Goal: Information Seeking & Learning: Learn about a topic

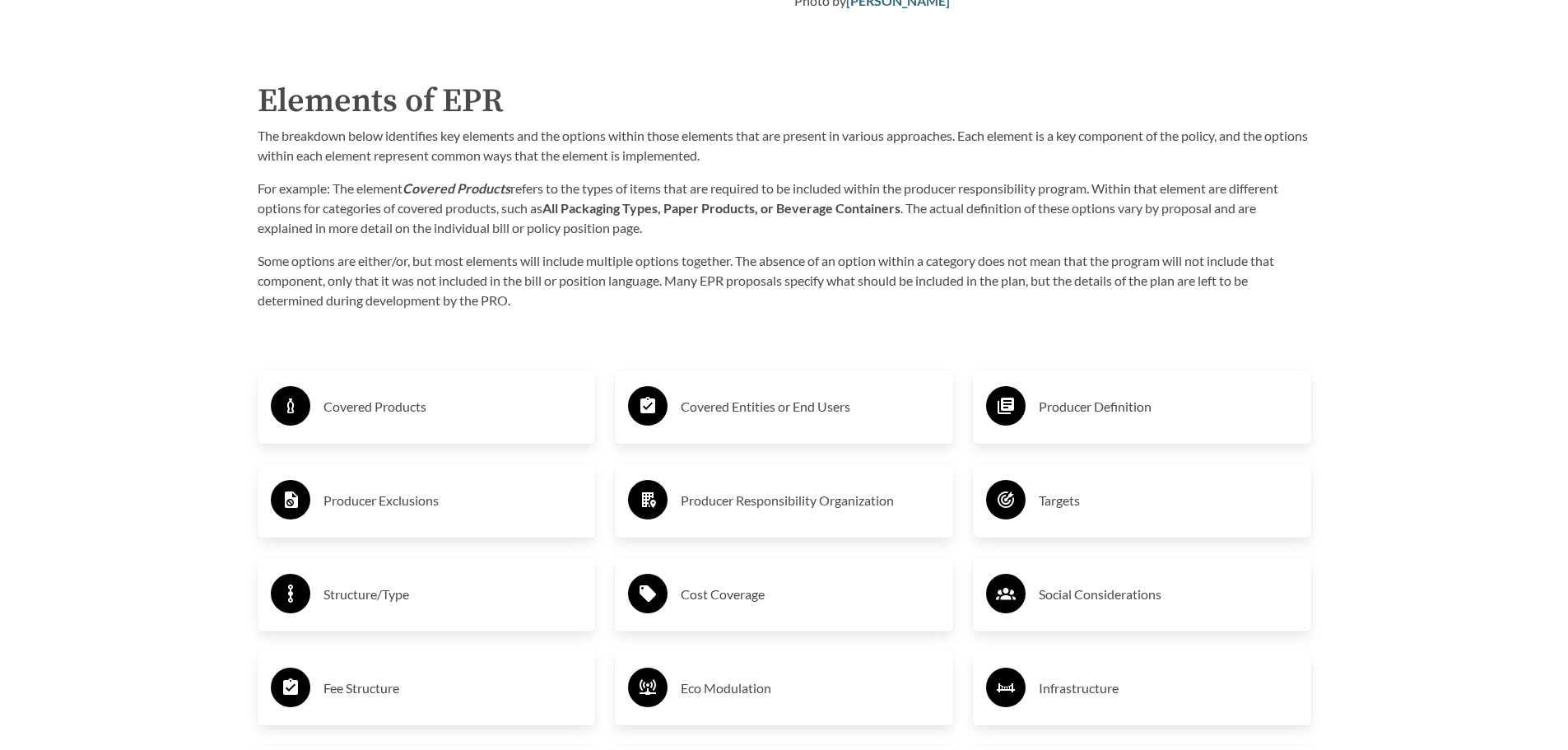
scroll to position [2635, 0]
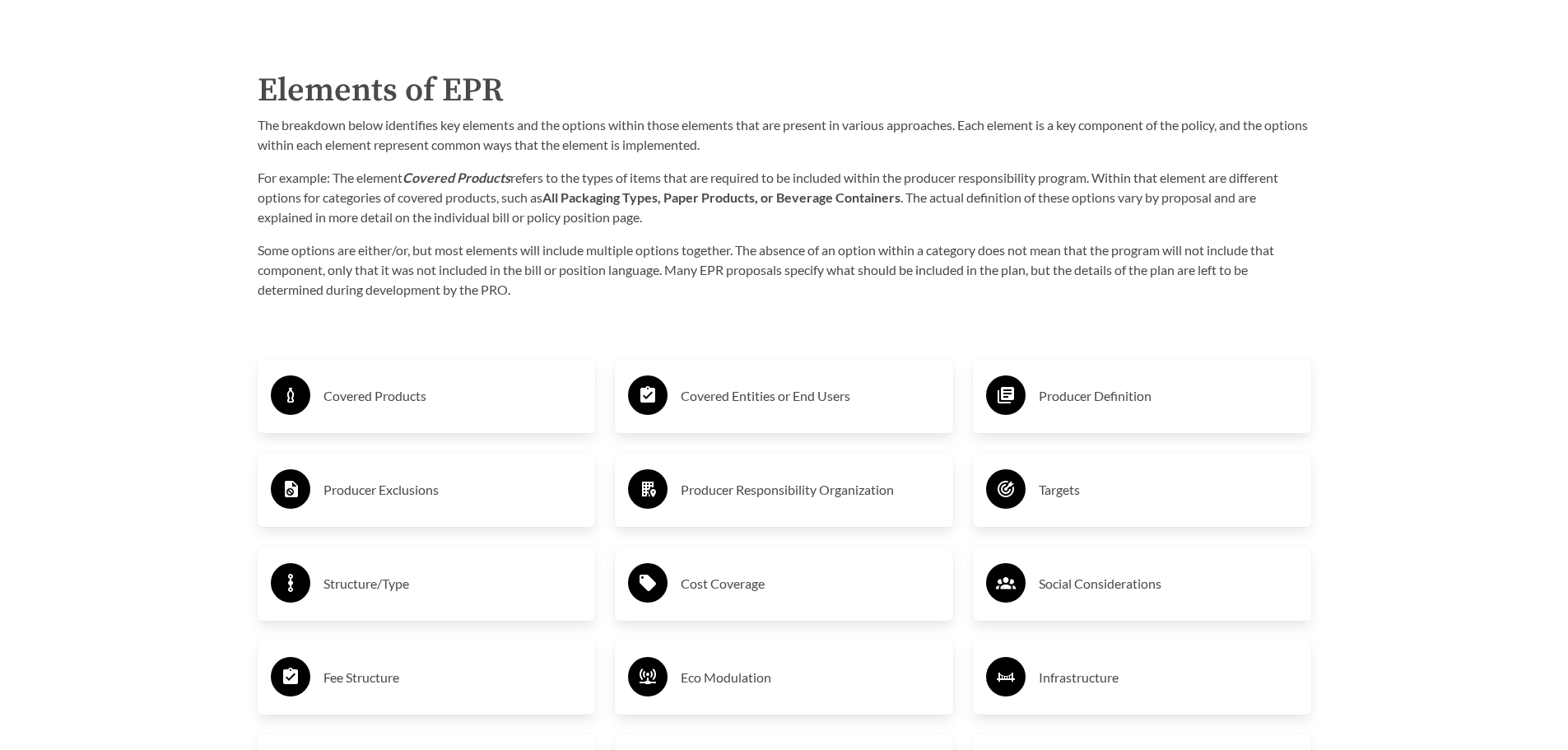
click at [417, 400] on h3 "Covered Products" at bounding box center [453, 395] width 259 height 26
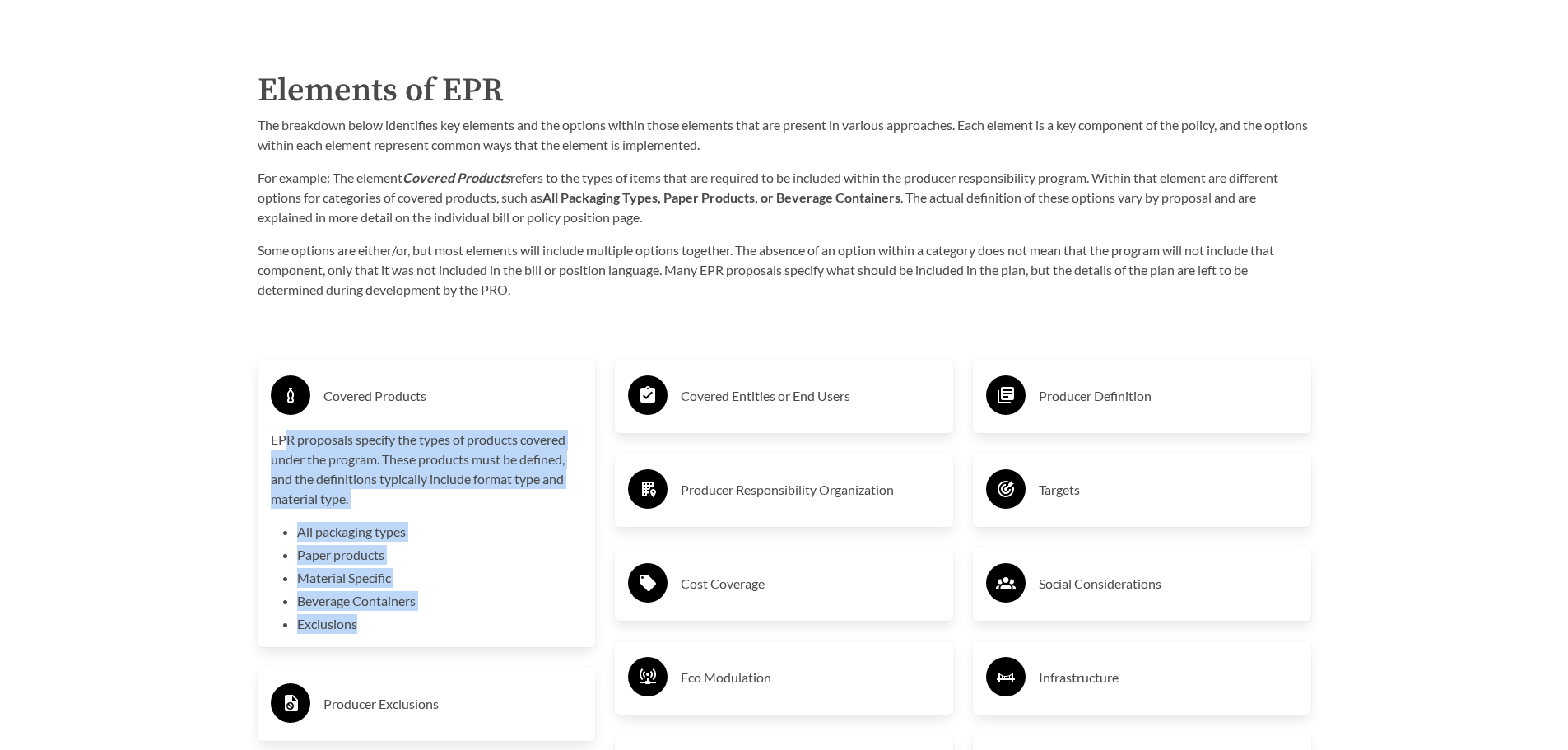
drag, startPoint x: 286, startPoint y: 431, endPoint x: 442, endPoint y: 629, distance: 252.1
click at [442, 629] on div "Covered Products EPR proposals specify the types of products covered under the …" at bounding box center [426, 502] width 312 height 261
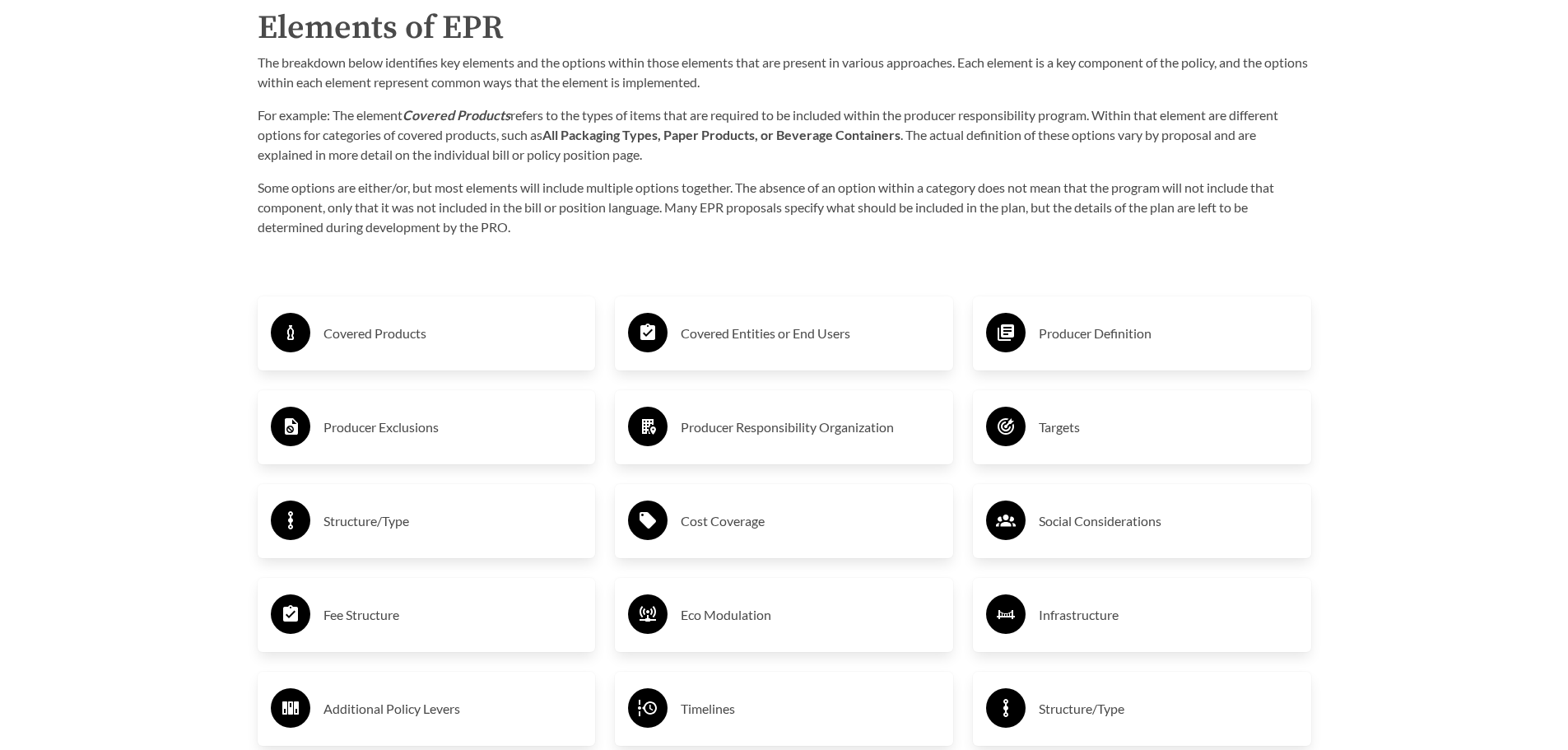
scroll to position [2716, 0]
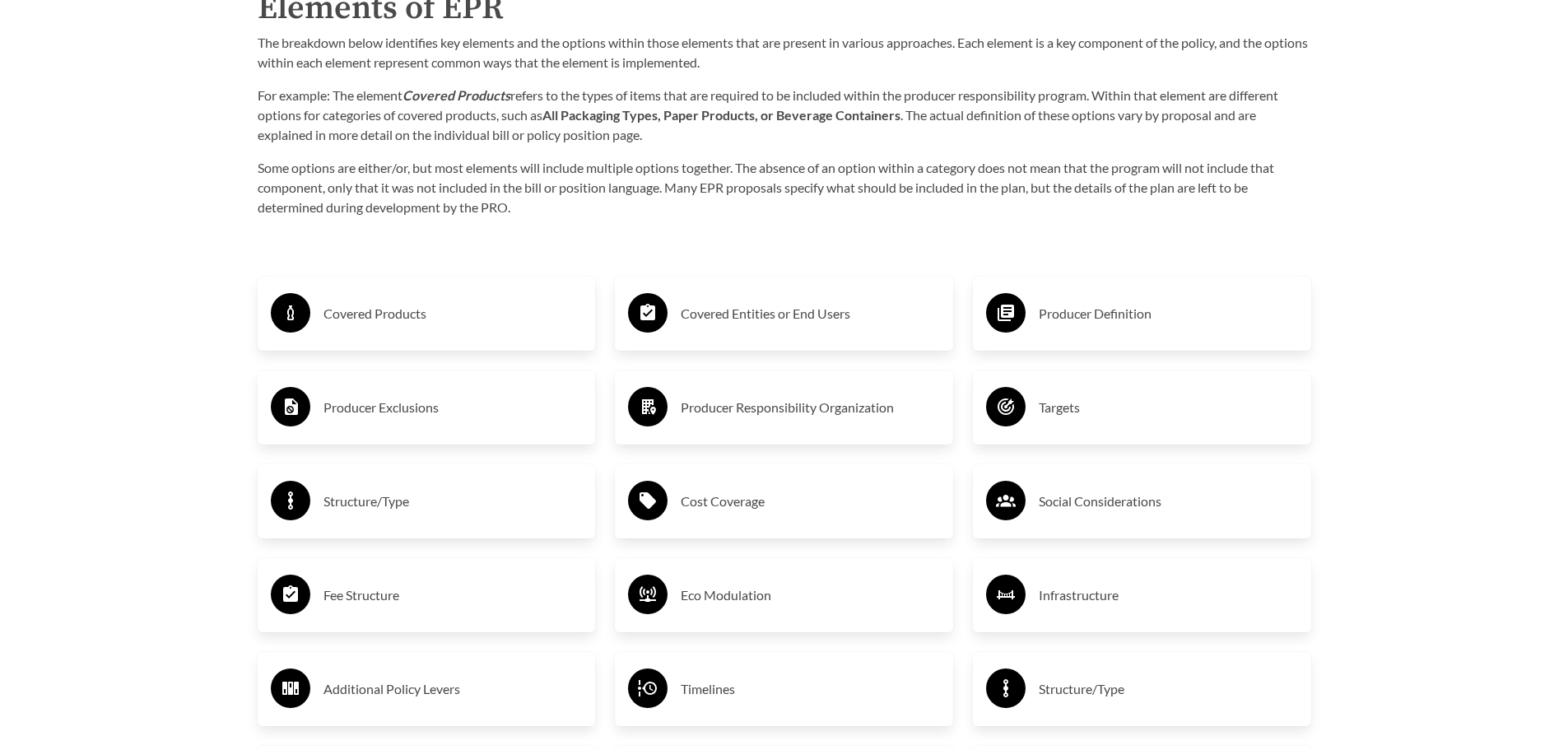
click at [394, 431] on div "Producer Exclusions" at bounding box center [426, 407] width 312 height 48
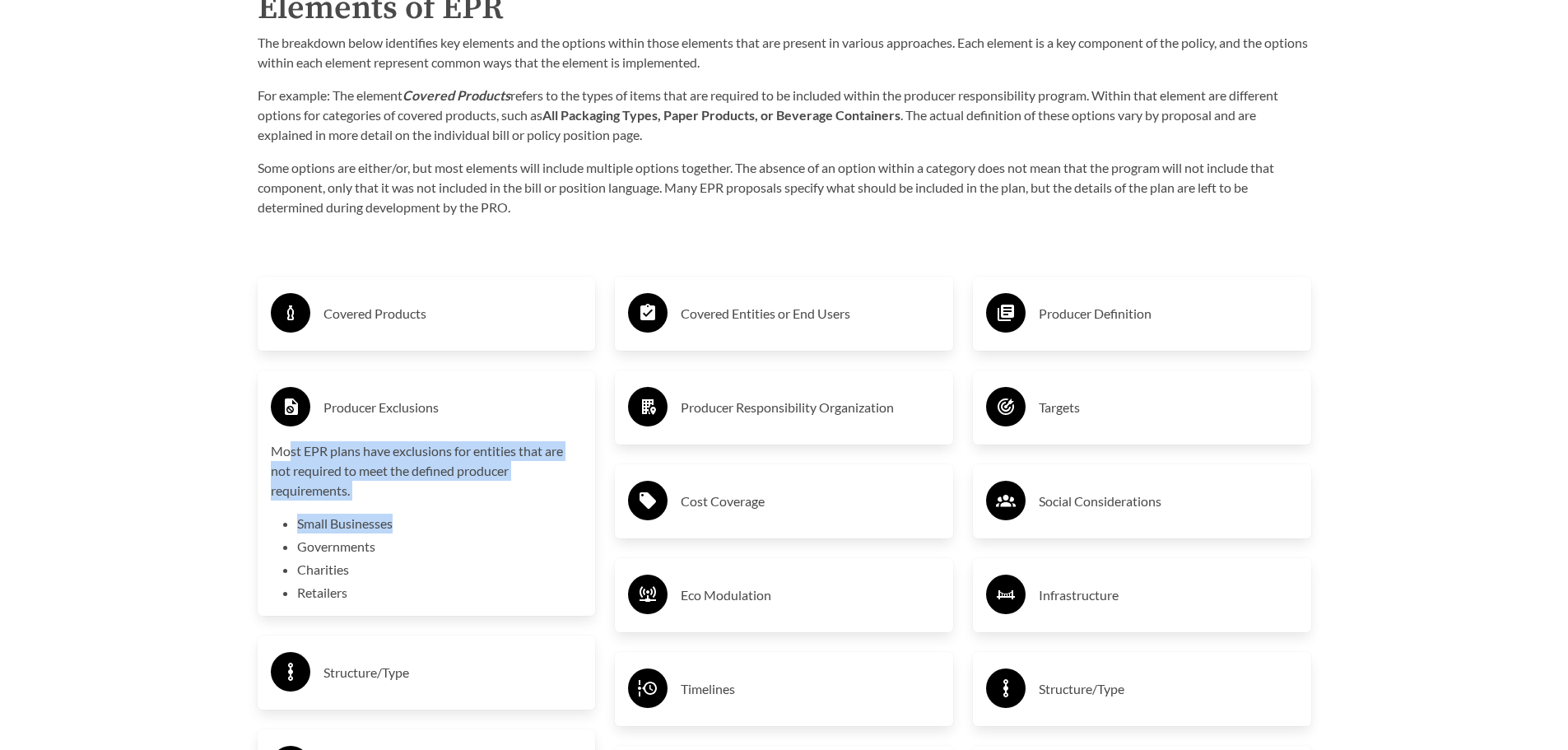
drag, startPoint x: 291, startPoint y: 453, endPoint x: 536, endPoint y: 510, distance: 251.5
click at [536, 510] on div "Most EPR plans have exclusions for entities that are not required to meet the d…" at bounding box center [426, 522] width 312 height 161
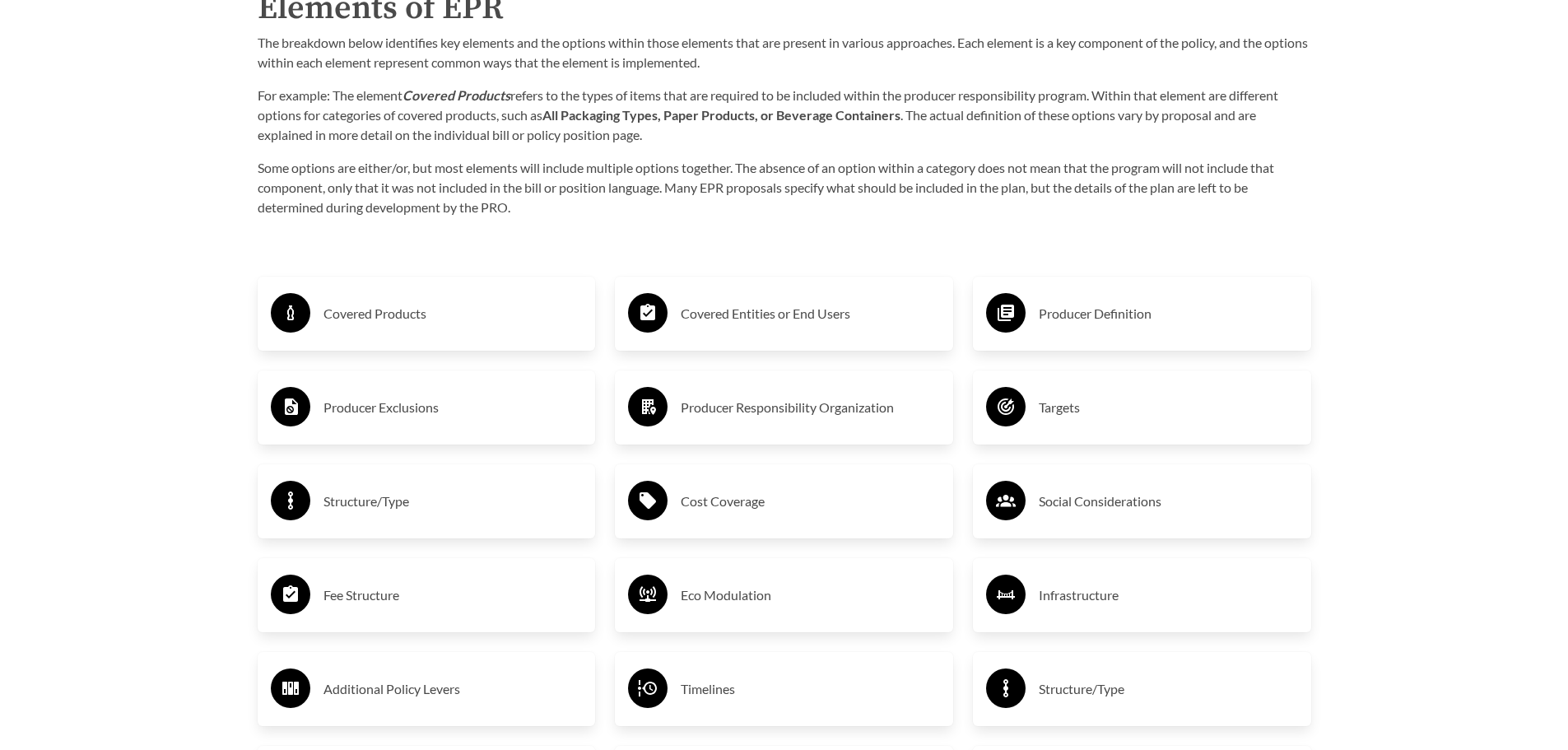
click at [536, 510] on h3 "Structure/Type" at bounding box center [453, 501] width 259 height 26
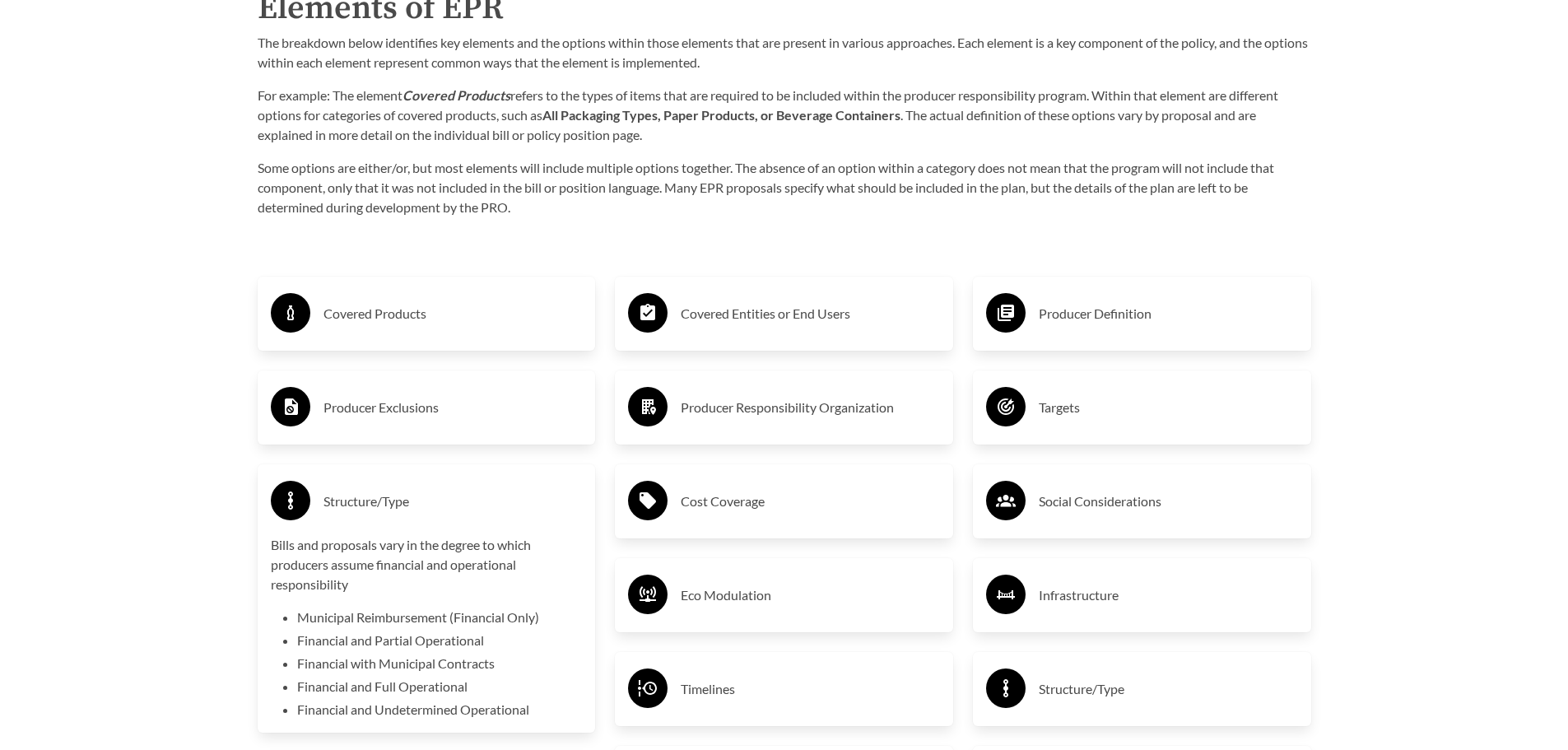
click at [437, 421] on h3 "Producer Exclusions" at bounding box center [453, 407] width 259 height 26
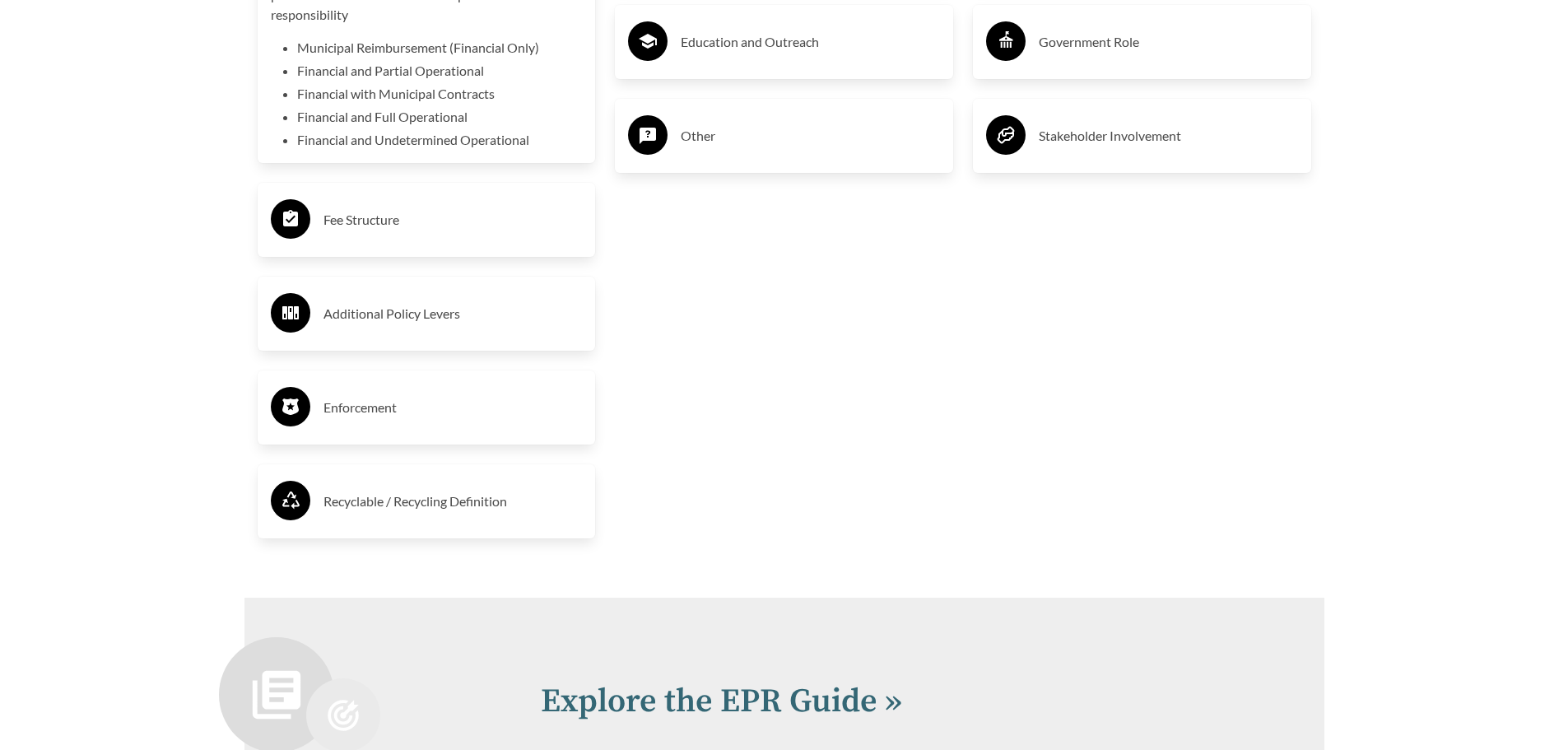
scroll to position [3869, 0]
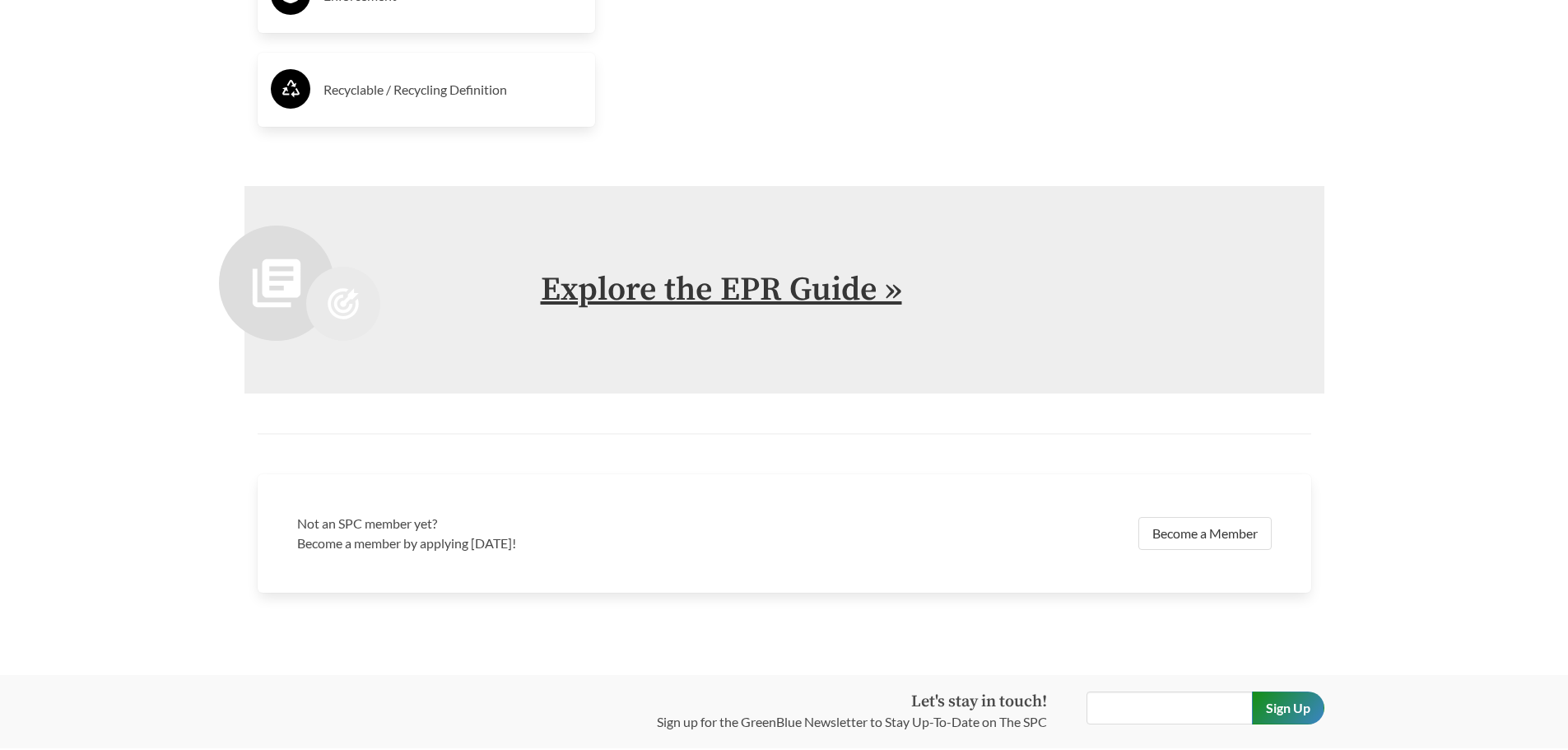
click at [752, 290] on link "Explore the EPR Guide »" at bounding box center [722, 290] width 361 height 41
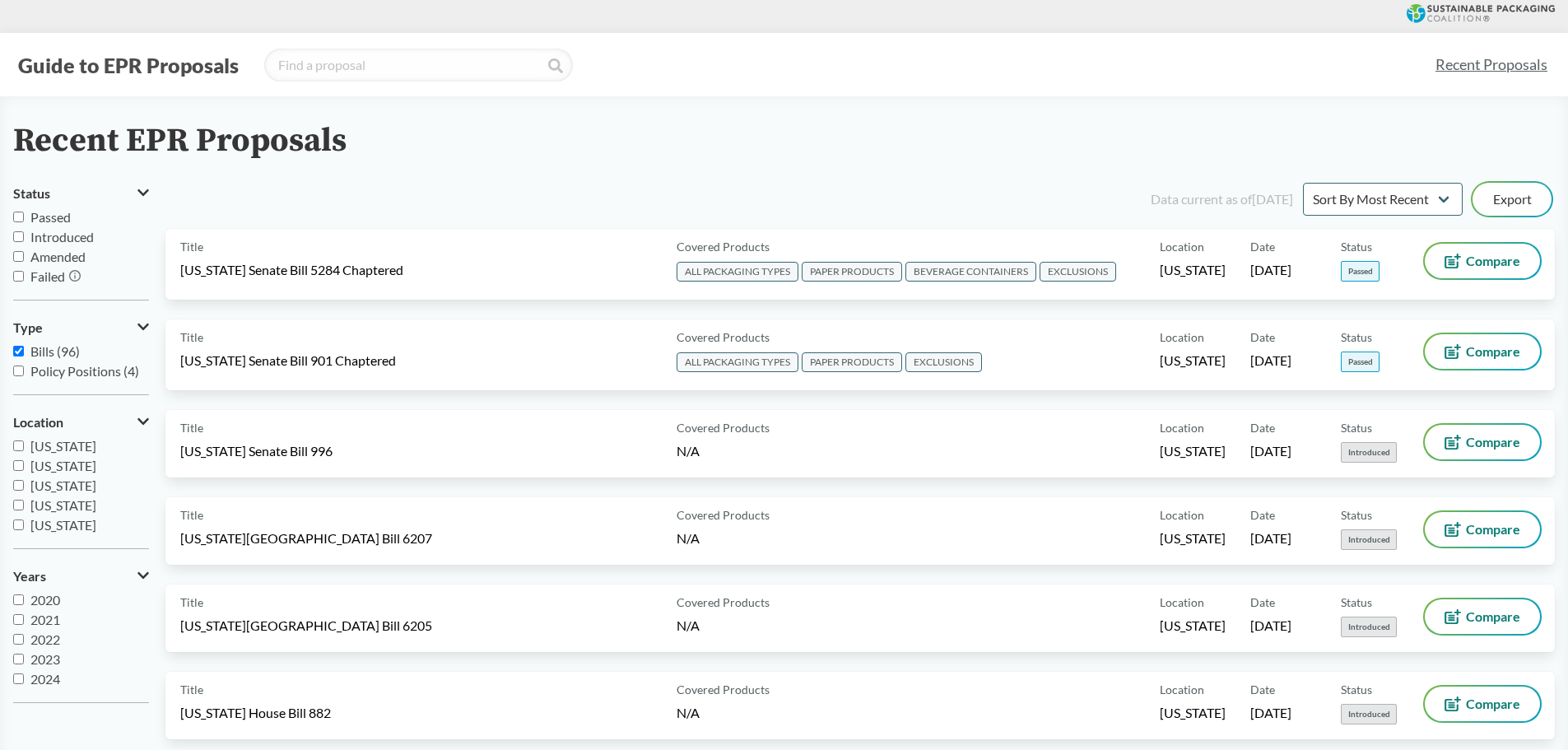
click at [17, 211] on label "Passed" at bounding box center [82, 218] width 136 height 19
click at [17, 212] on input "Passed" at bounding box center [18, 217] width 11 height 11
checkbox input "true"
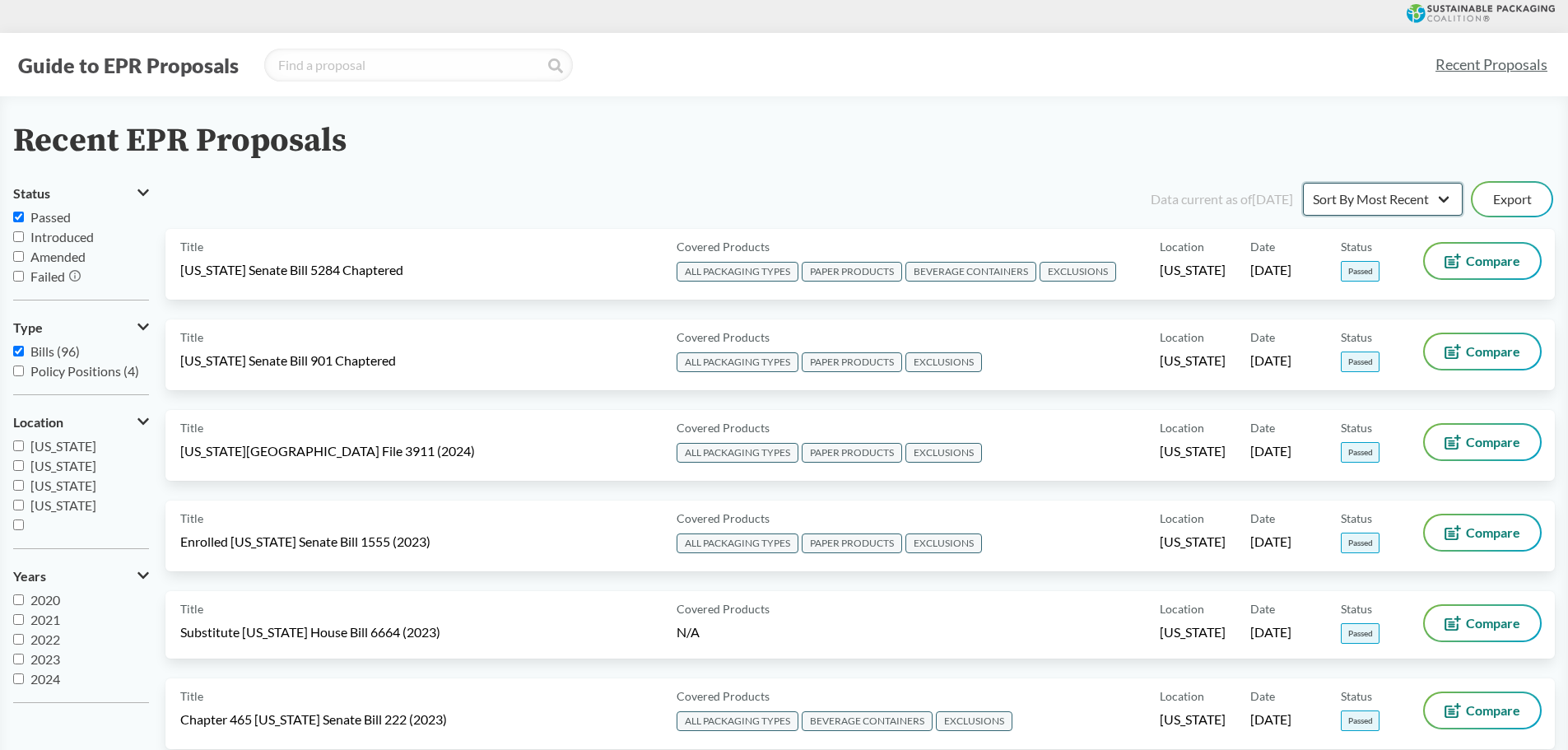
click at [1435, 200] on select "Sort By Most Recent Sort By Status" at bounding box center [1382, 199] width 159 height 33
click at [1381, 146] on div "Recent EPR Proposals" at bounding box center [784, 141] width 1542 height 37
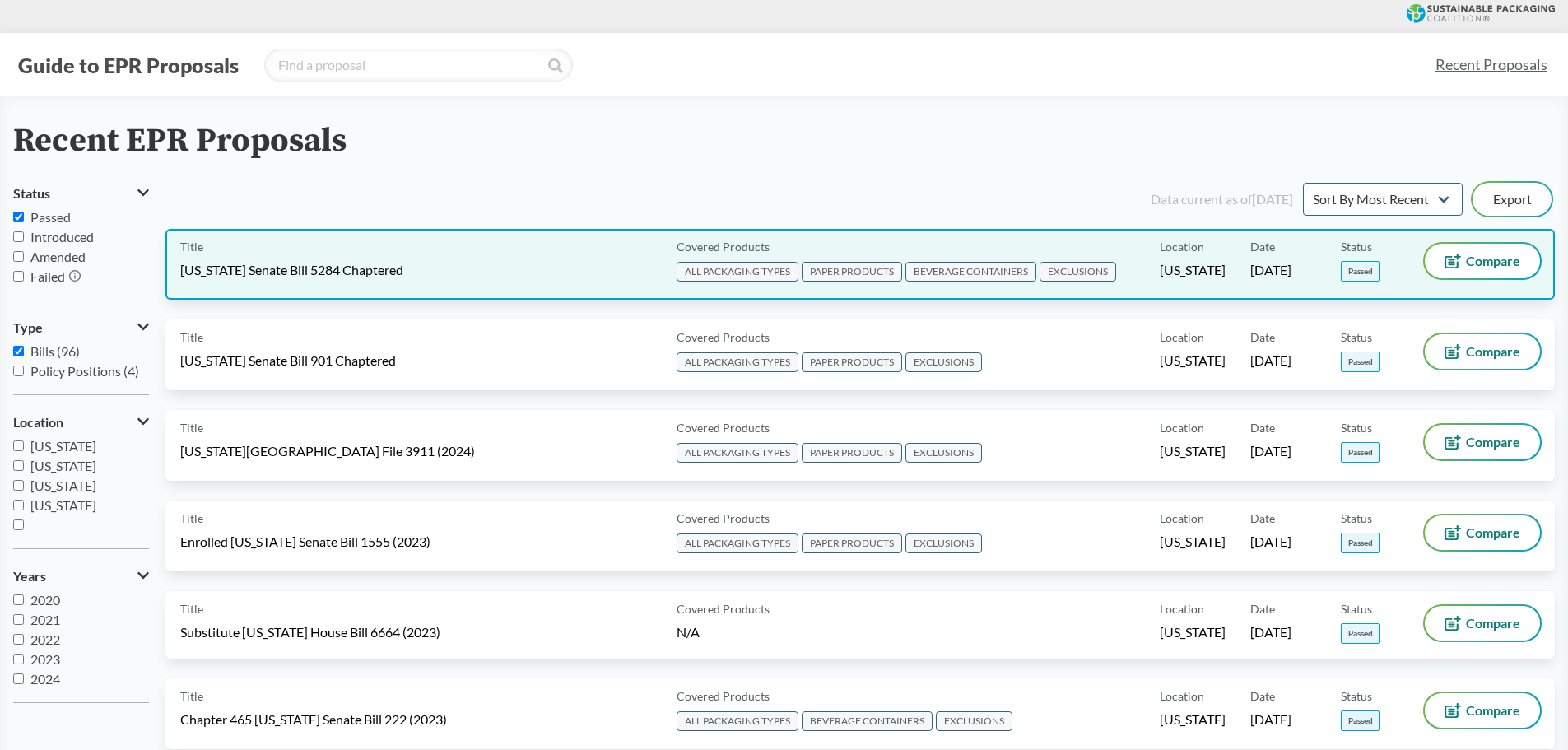
click at [1068, 273] on span "EXCLUSIONS" at bounding box center [1077, 271] width 77 height 19
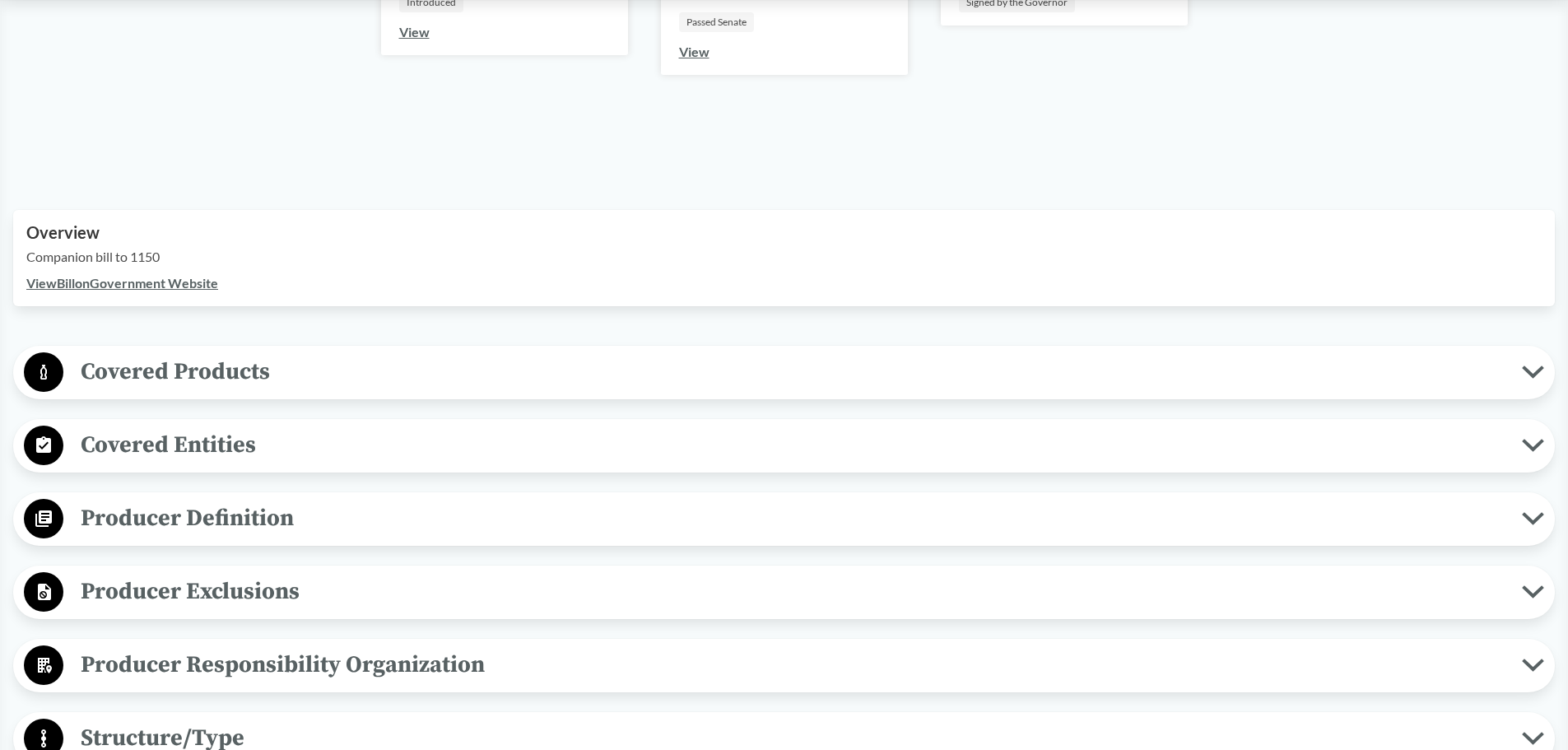
scroll to position [412, 0]
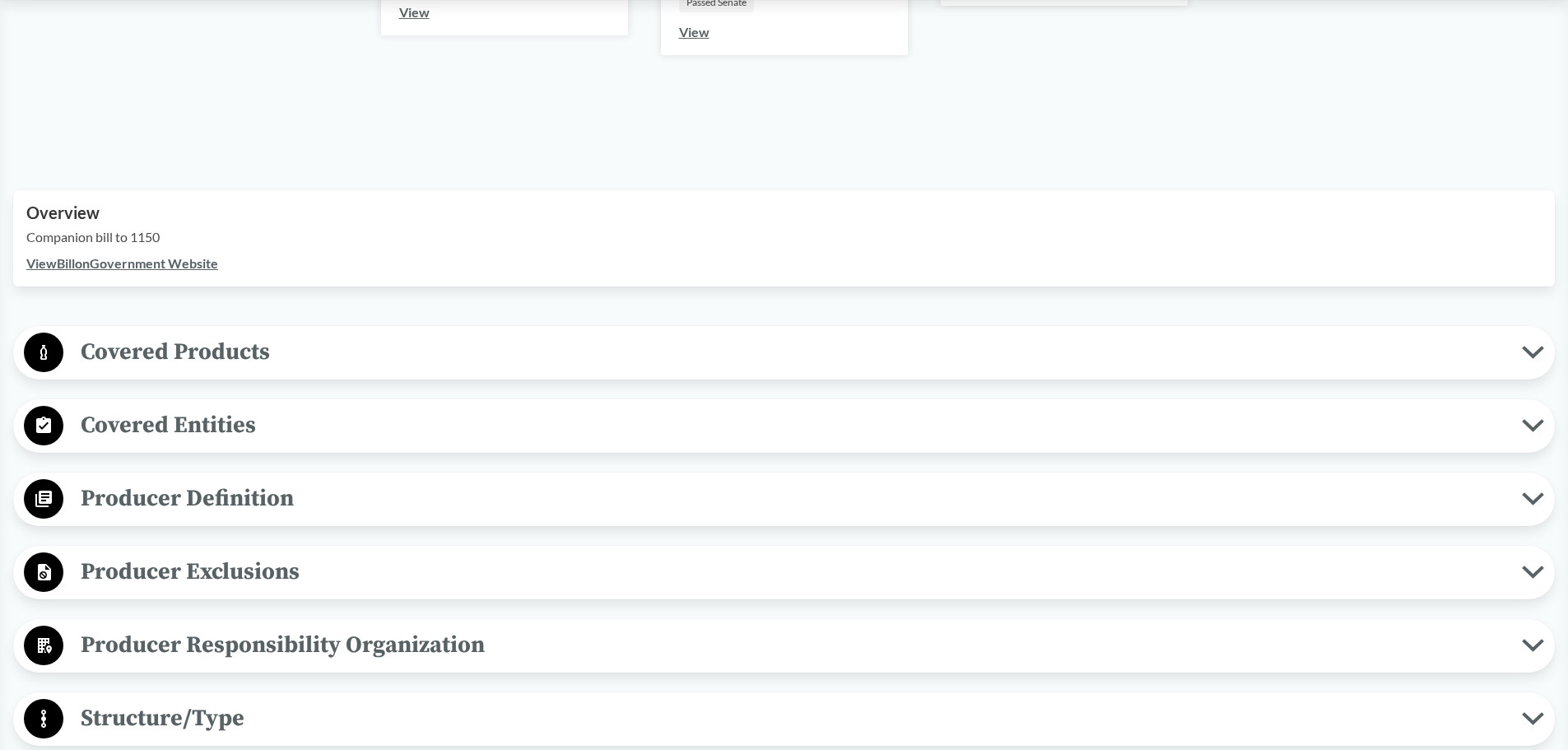
click at [228, 554] on span "Producer Exclusions" at bounding box center [793, 571] width 1459 height 37
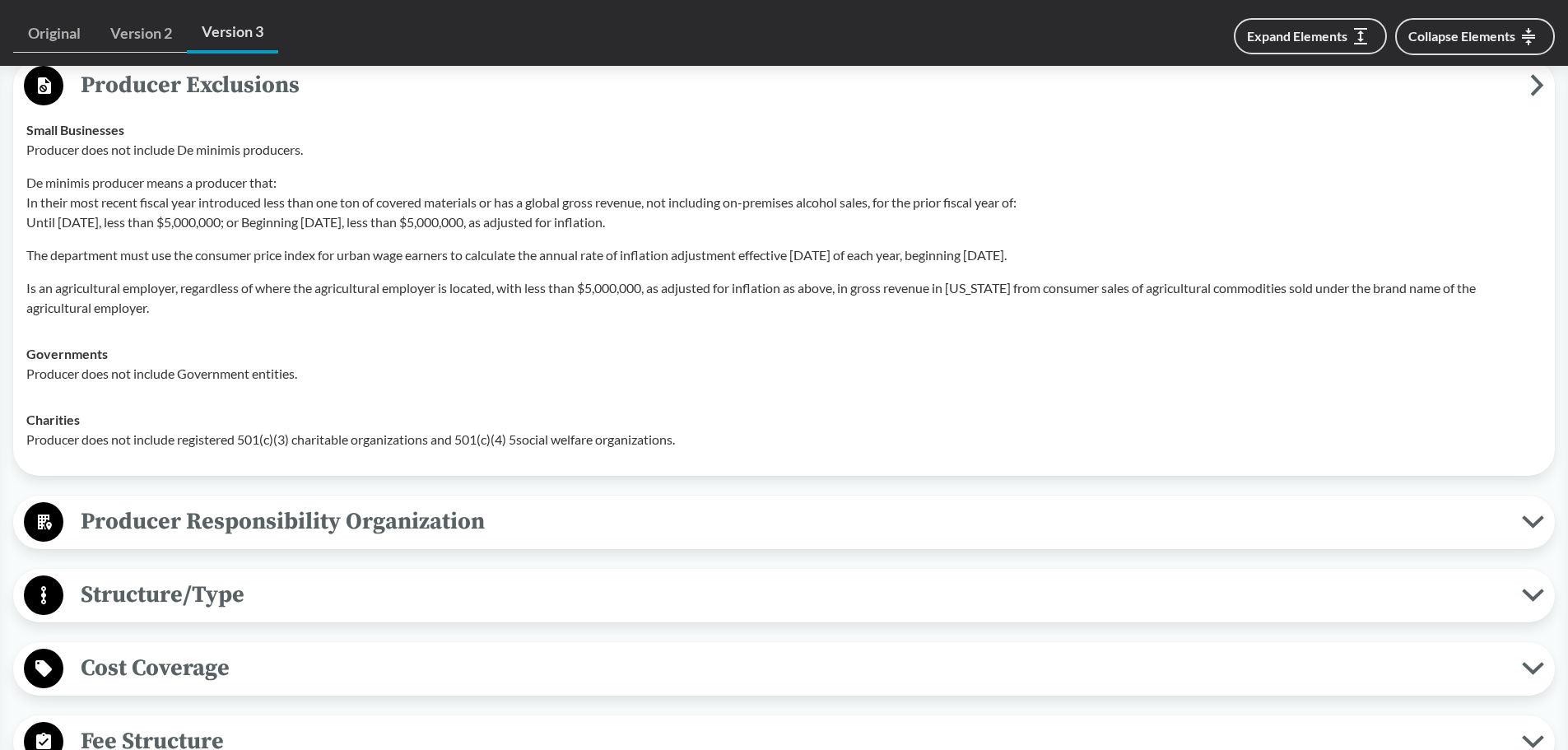
scroll to position [905, 0]
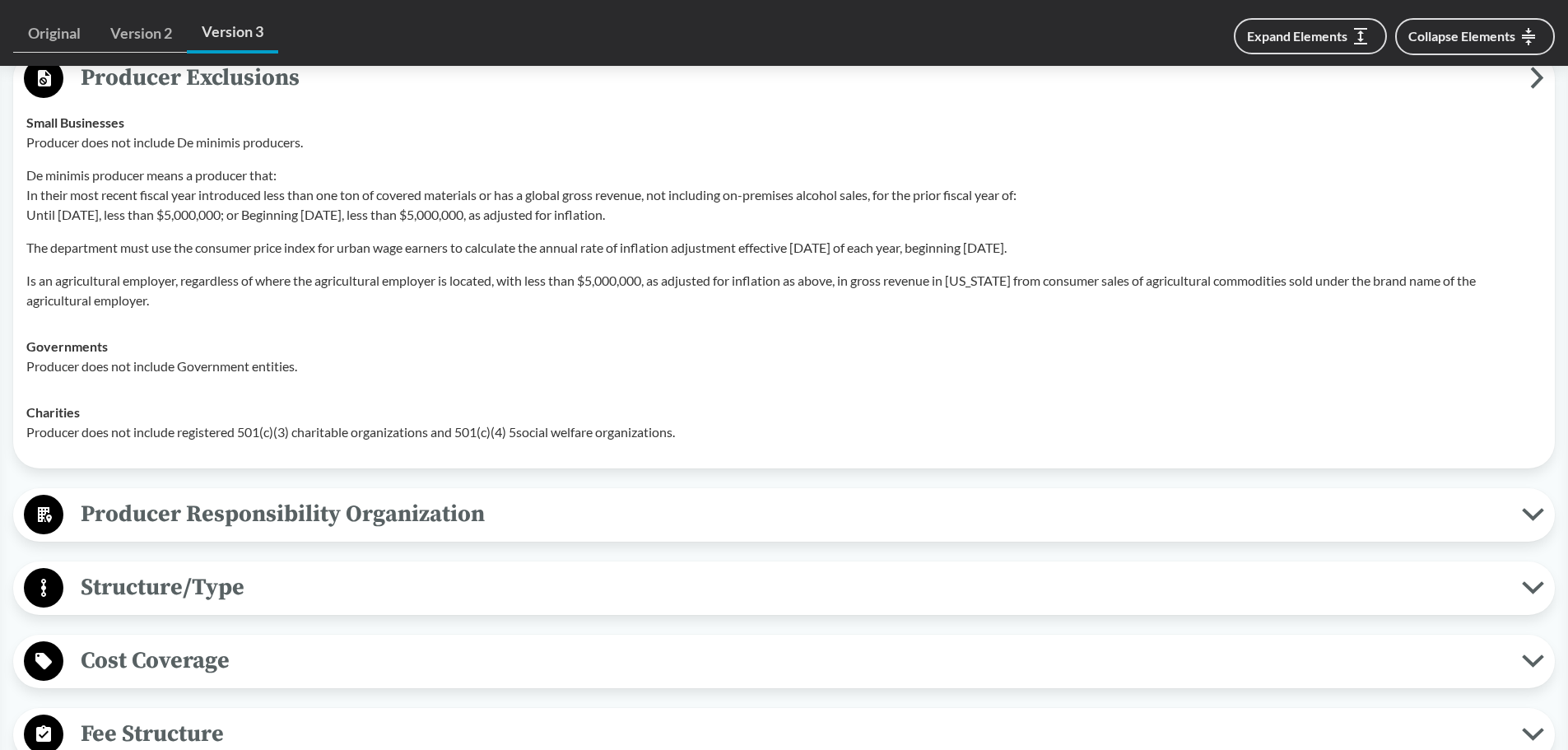
click at [324, 515] on span "Producer Responsibility Organization" at bounding box center [793, 514] width 1459 height 37
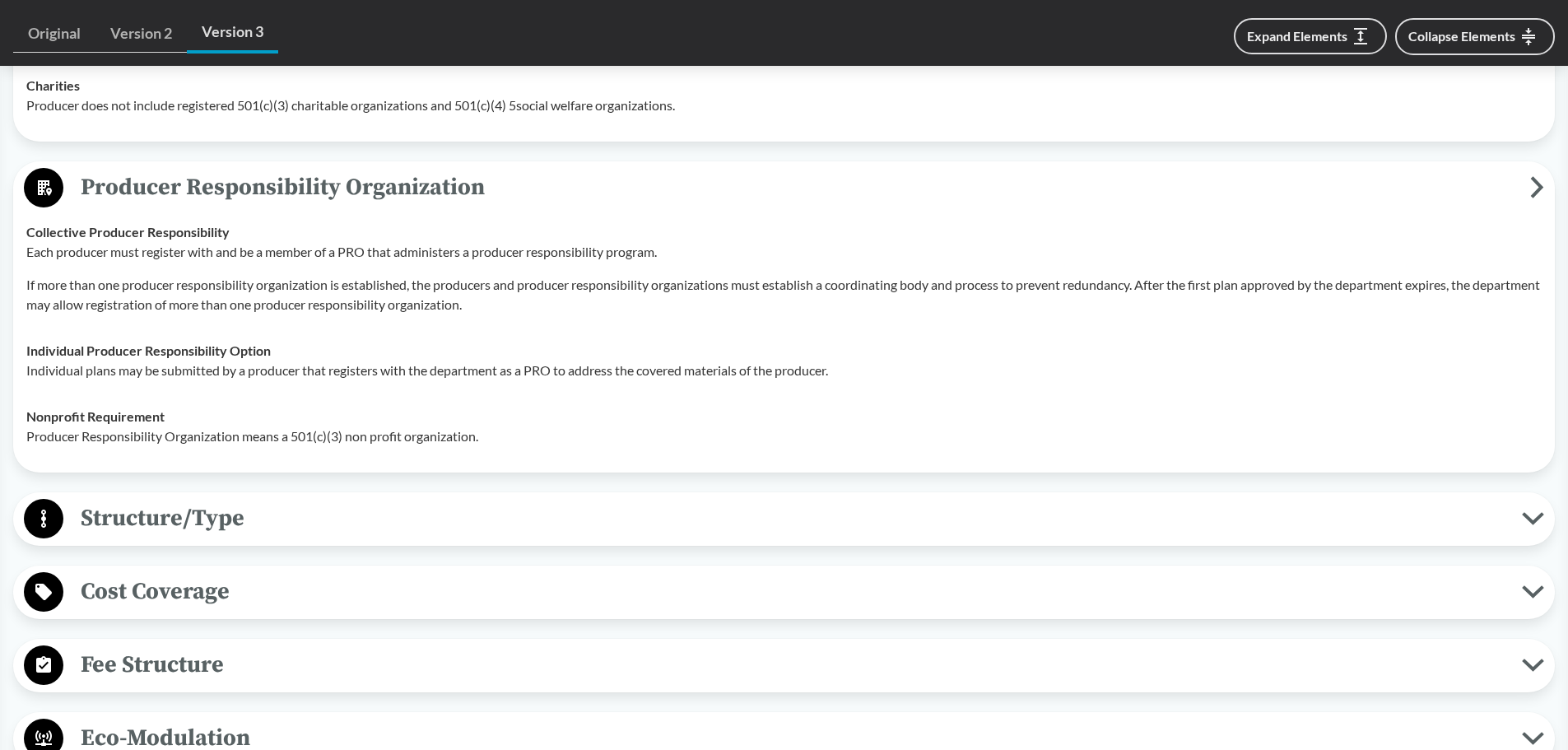
scroll to position [1235, 0]
